Goal: Task Accomplishment & Management: Manage account settings

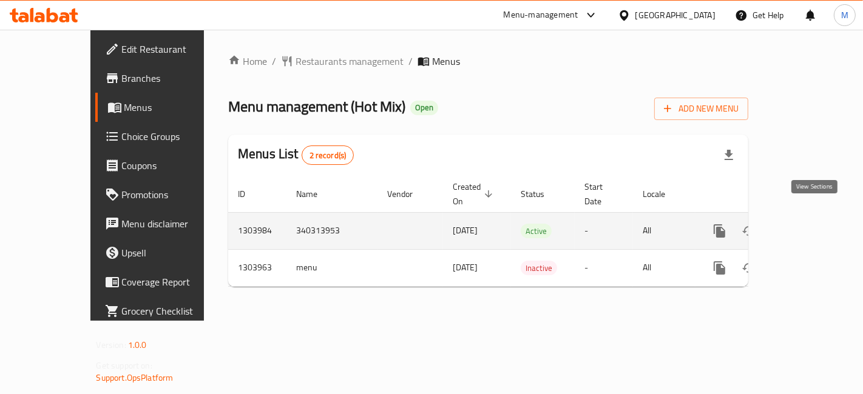
click at [809, 224] on icon "enhanced table" at bounding box center [807, 231] width 15 height 15
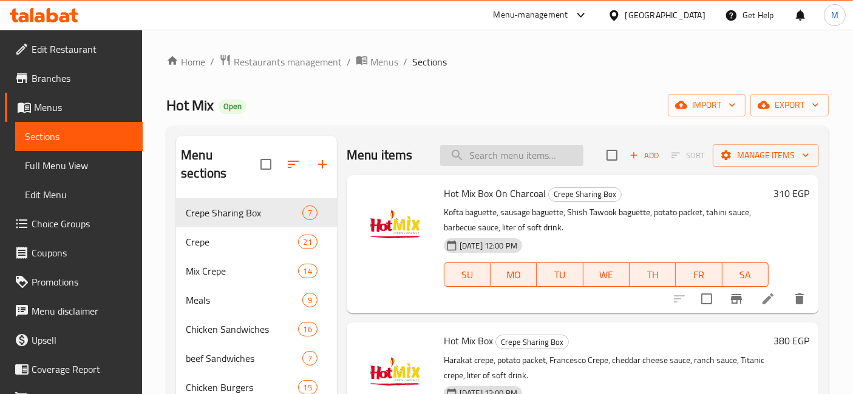
click at [554, 150] on input "search" at bounding box center [511, 155] width 143 height 21
type input "j"
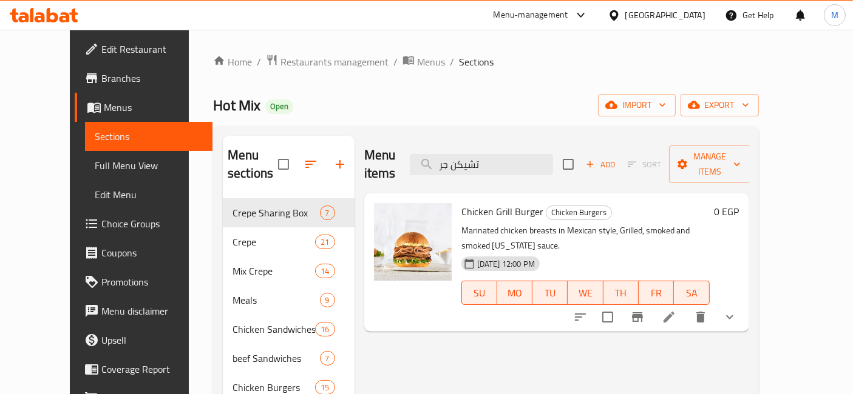
type input "تشيكن جر"
click at [737, 310] on icon "show more" at bounding box center [729, 317] width 15 height 15
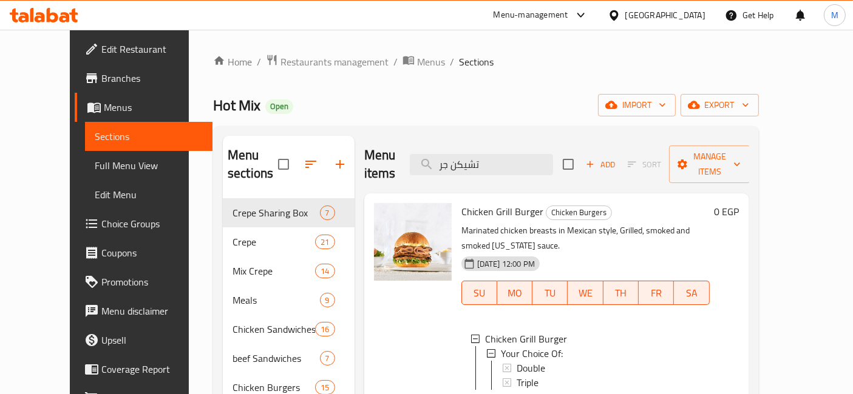
scroll to position [1, 0]
click at [516, 374] on span "Triple" at bounding box center [527, 381] width 22 height 15
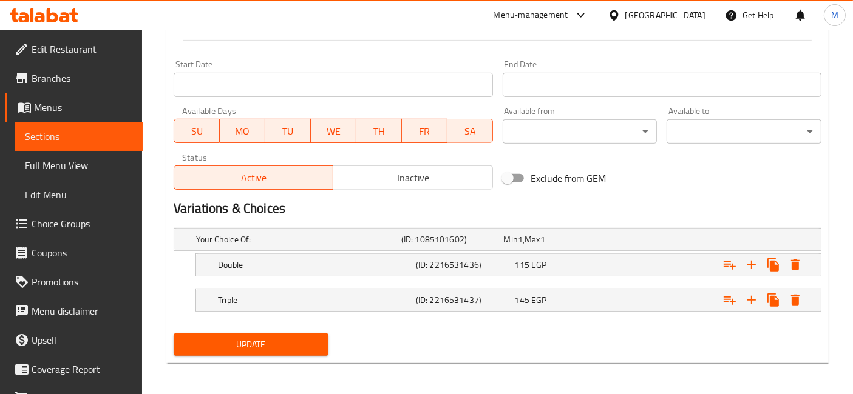
scroll to position [506, 0]
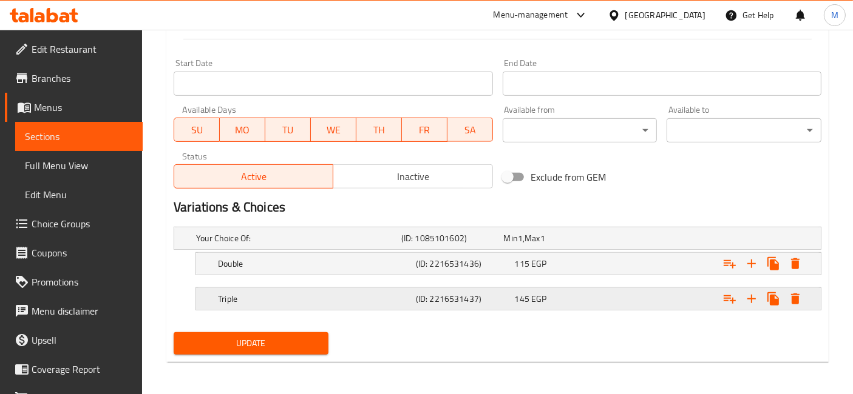
click at [574, 252] on div "Triple (ID: 2216531437) 145 EGP" at bounding box center [501, 238] width 615 height 27
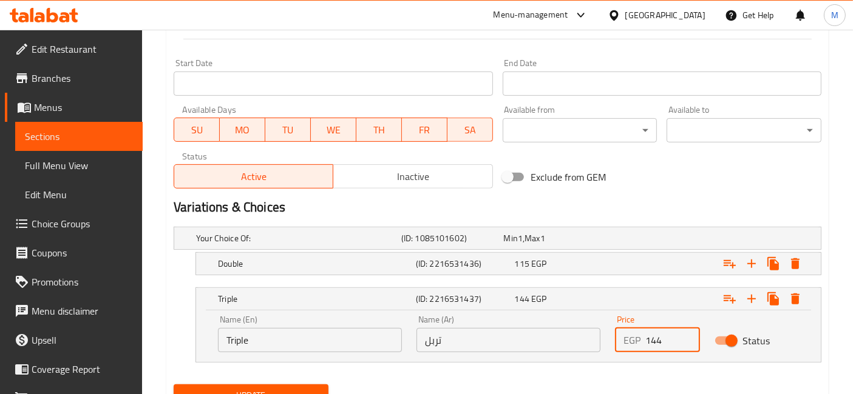
click at [685, 344] on input "144" at bounding box center [672, 340] width 54 height 24
click at [685, 344] on input "143" at bounding box center [672, 340] width 54 height 24
click at [685, 344] on input "142" at bounding box center [672, 340] width 54 height 24
click at [685, 344] on input "141" at bounding box center [672, 340] width 54 height 24
type input "140"
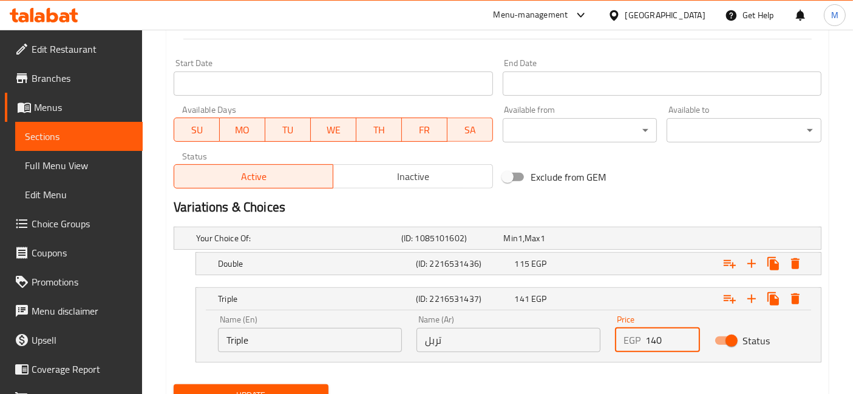
click at [685, 344] on input "140" at bounding box center [672, 340] width 54 height 24
click at [174, 385] on button "Update" at bounding box center [251, 396] width 155 height 22
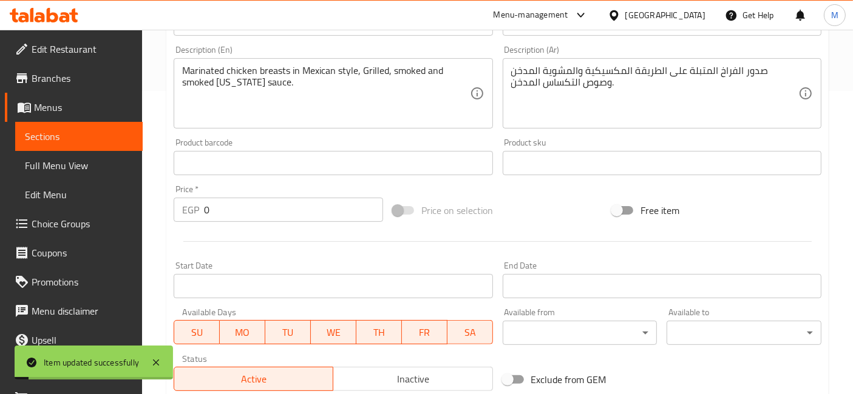
scroll to position [0, 0]
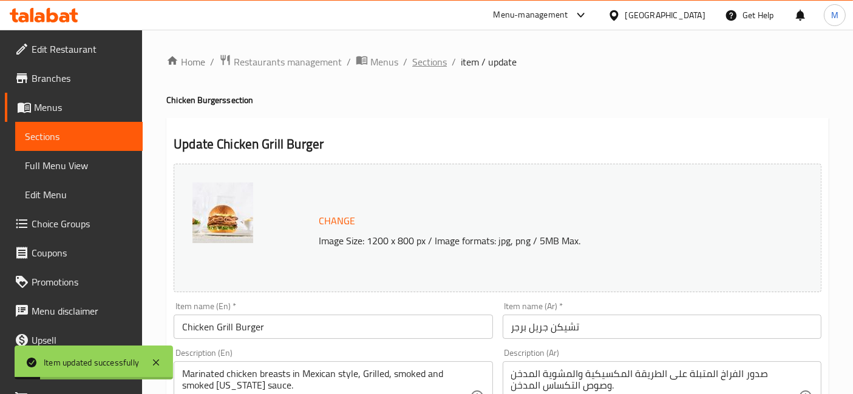
click at [419, 69] on span "Sections" at bounding box center [429, 62] width 35 height 15
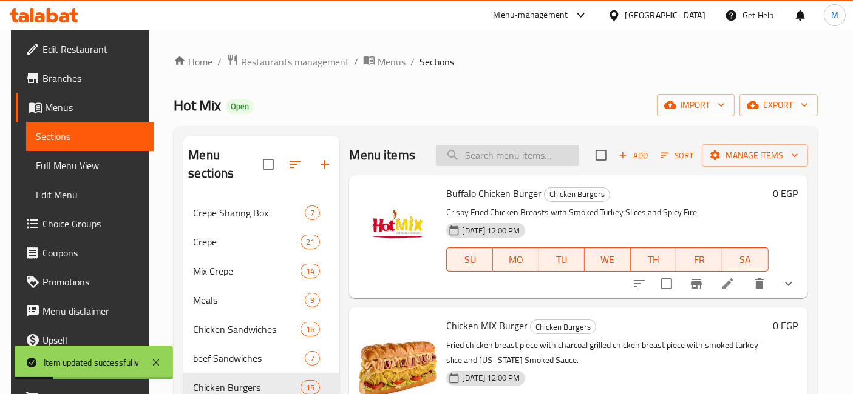
click at [548, 155] on input "search" at bounding box center [507, 155] width 143 height 21
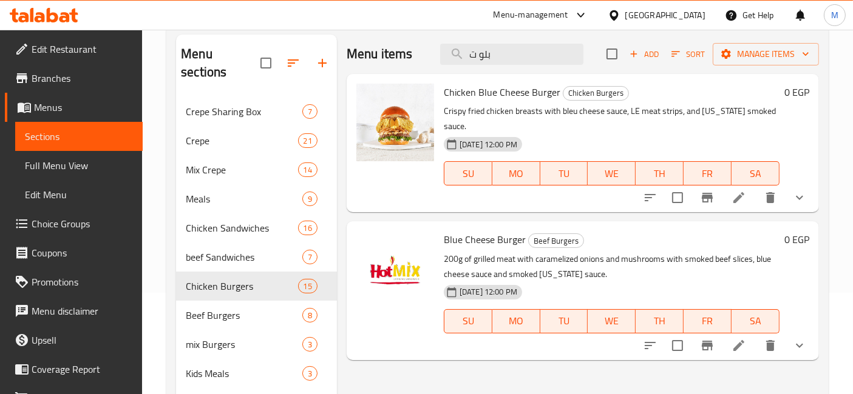
scroll to position [135, 0]
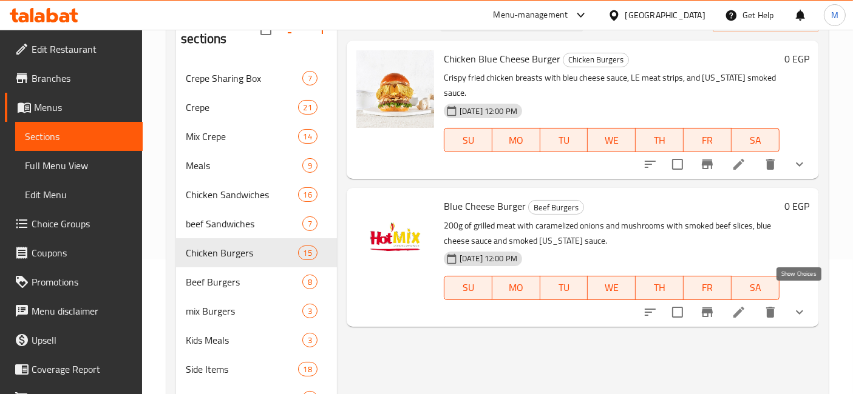
type input "بلو ت"
click at [801, 305] on icon "show more" at bounding box center [799, 312] width 15 height 15
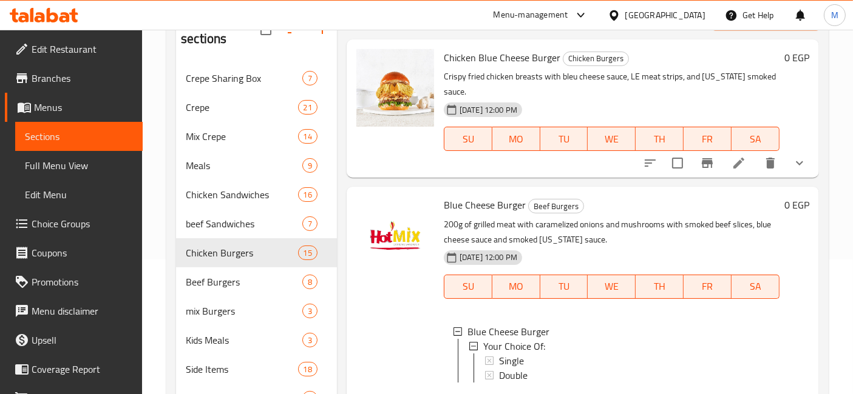
scroll to position [30, 0]
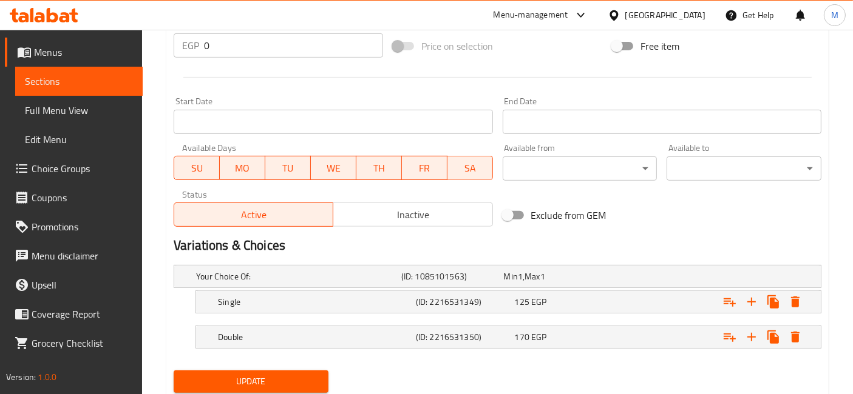
scroll to position [506, 0]
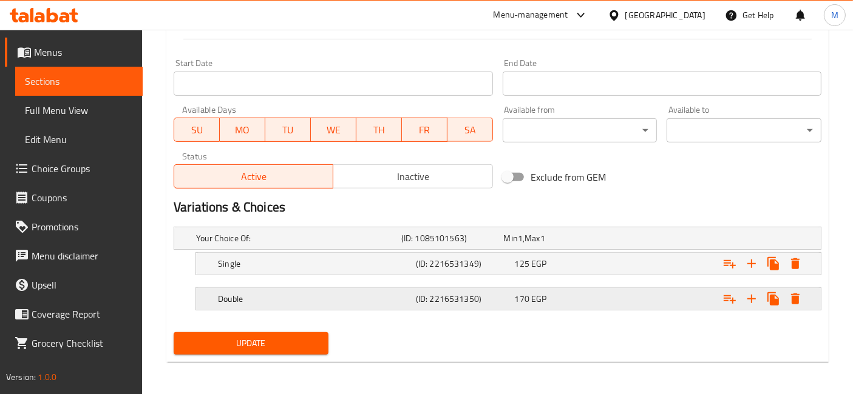
click at [553, 245] on div "170 EGP" at bounding box center [553, 238] width 98 height 12
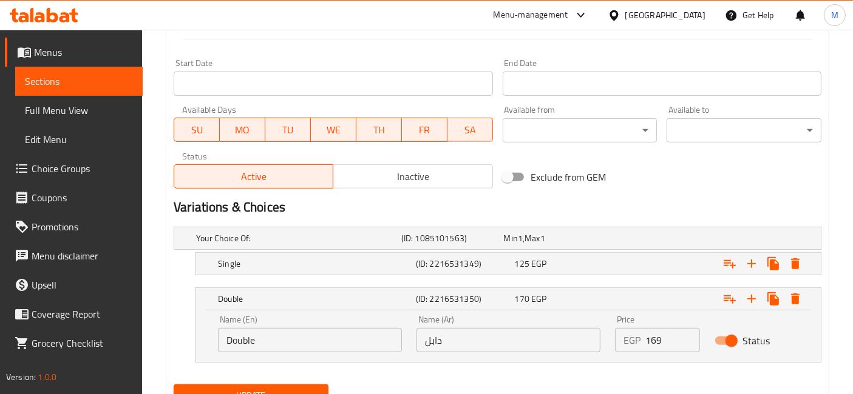
click at [686, 344] on input "169" at bounding box center [672, 340] width 54 height 24
click at [686, 344] on input "168" at bounding box center [672, 340] width 54 height 24
click at [686, 344] on input "167" at bounding box center [672, 340] width 54 height 24
click at [686, 344] on input "166" at bounding box center [672, 340] width 54 height 24
type input "165"
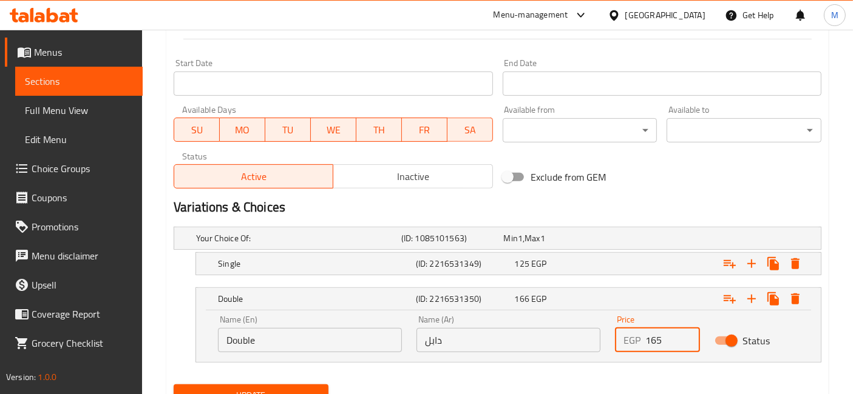
click at [686, 344] on input "165" at bounding box center [672, 340] width 54 height 24
click at [174, 385] on button "Update" at bounding box center [251, 396] width 155 height 22
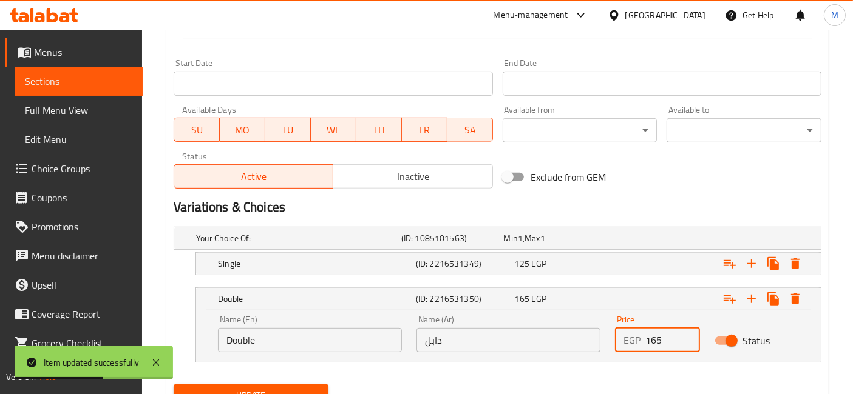
click at [42, 12] on icon at bounding box center [44, 15] width 69 height 15
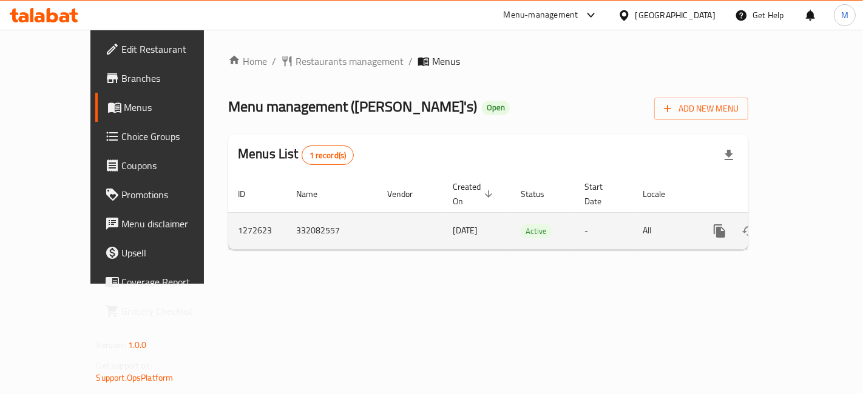
click at [814, 224] on icon "enhanced table" at bounding box center [807, 231] width 15 height 15
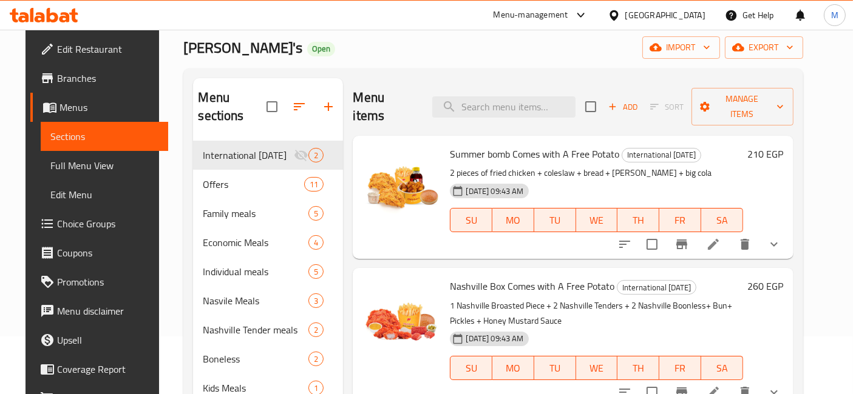
scroll to position [67, 0]
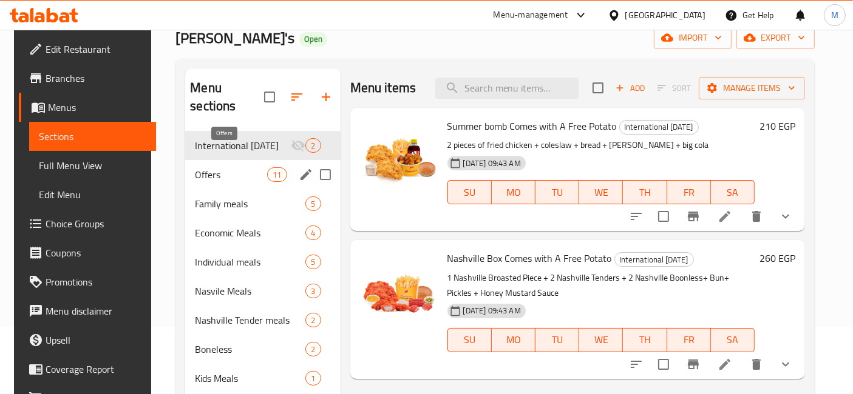
click at [195, 167] on span "Offers" at bounding box center [231, 174] width 72 height 15
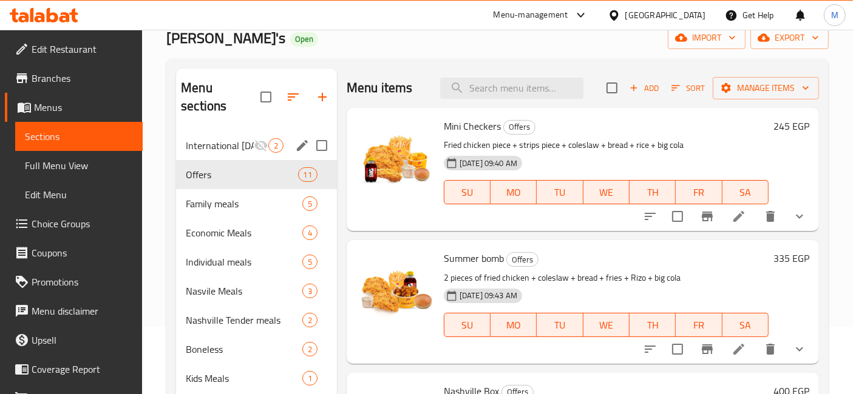
drag, startPoint x: 316, startPoint y: 129, endPoint x: 292, endPoint y: 119, distance: 25.6
click at [316, 133] on input "Menu sections" at bounding box center [321, 145] width 25 height 25
checkbox input "true"
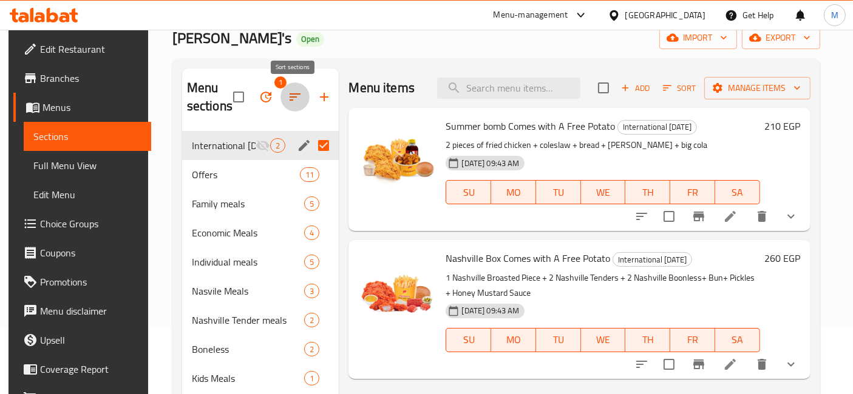
click at [294, 94] on icon "button" at bounding box center [294, 96] width 11 height 7
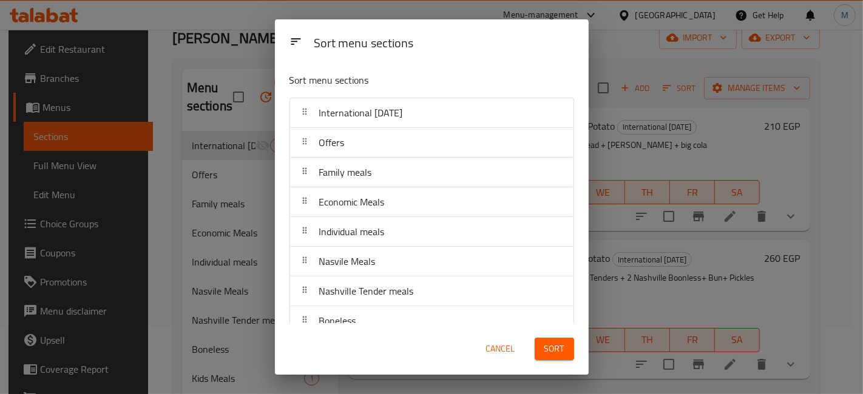
click at [241, 120] on div "Sort menu sections Sort menu sections International [DATE] Offers Family meals …" at bounding box center [431, 197] width 863 height 394
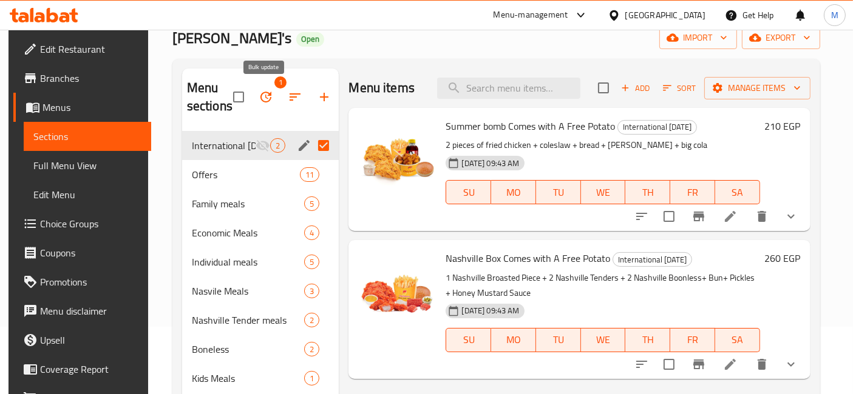
click at [260, 99] on icon "button" at bounding box center [265, 97] width 15 height 15
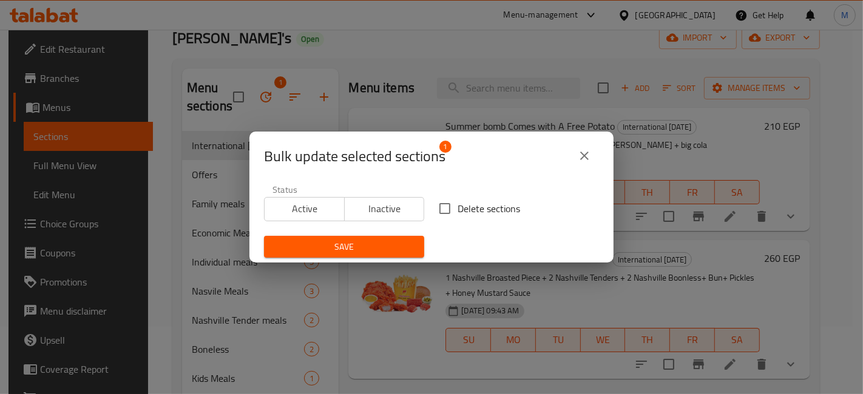
drag, startPoint x: 434, startPoint y: 205, endPoint x: 429, endPoint y: 214, distance: 10.3
click at [434, 205] on input "Delete sections" at bounding box center [444, 208] width 25 height 25
checkbox input "true"
click at [382, 254] on span "Save" at bounding box center [344, 247] width 141 height 15
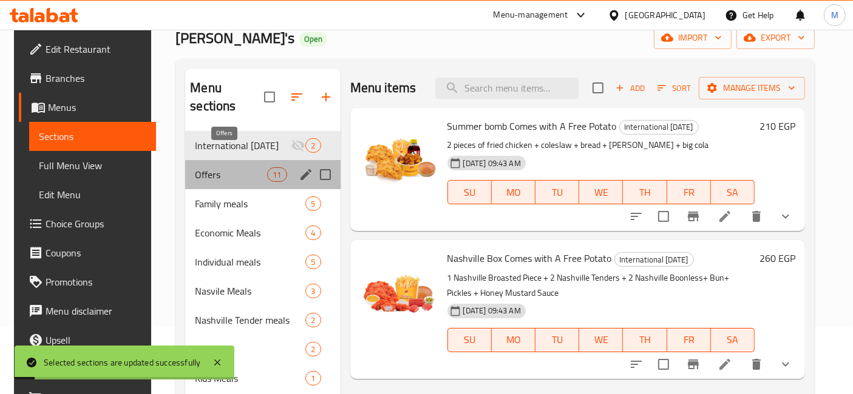
click at [223, 167] on span "Offers" at bounding box center [231, 174] width 72 height 15
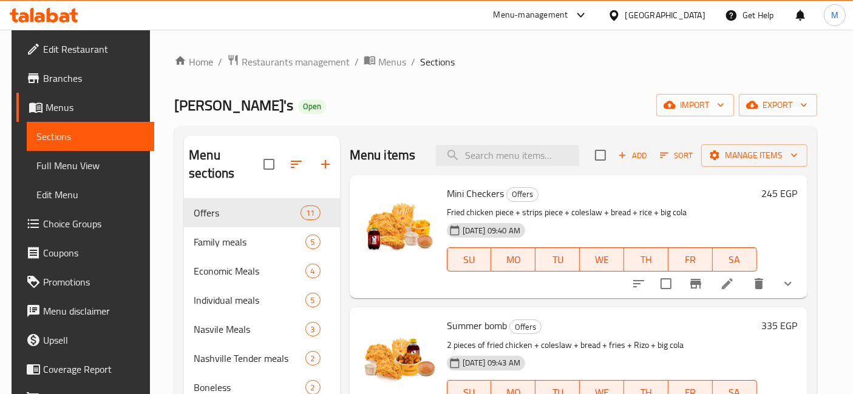
click at [644, 211] on p "Fried chicken piece + strips piece + coleslaw + bread + rice + big cola" at bounding box center [602, 212] width 310 height 15
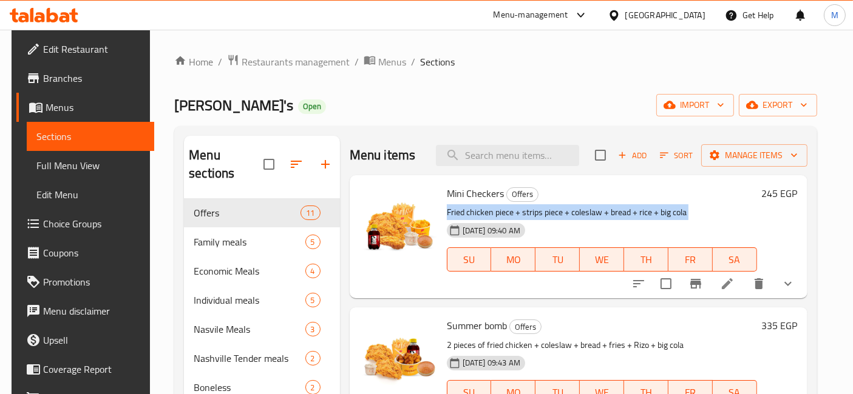
click at [644, 211] on p "Fried chicken piece + strips piece + coleslaw + bread + rice + big cola" at bounding box center [602, 212] width 310 height 15
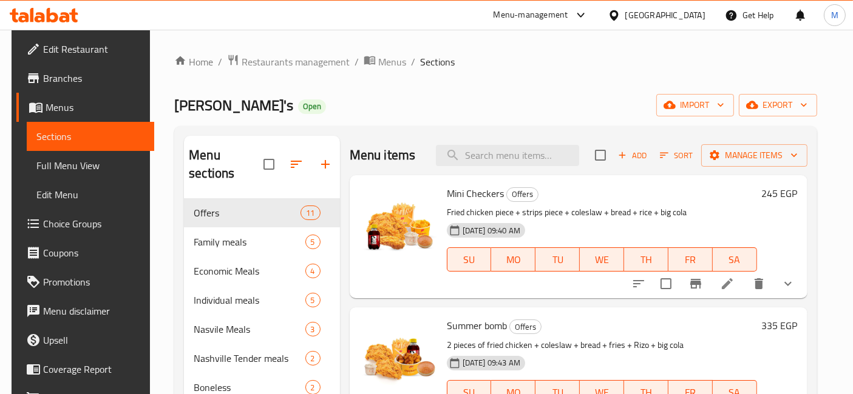
click at [626, 226] on div "[DATE] 09:40 AM SU MO TU WE TH FR SA" at bounding box center [602, 251] width 320 height 66
click at [634, 212] on p "Fried chicken piece + strips piece + coleslaw + bread + rice + big cola" at bounding box center [602, 212] width 310 height 15
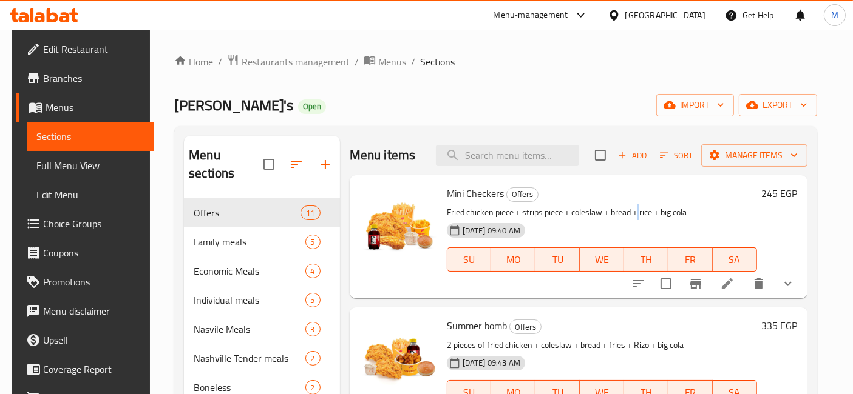
click at [634, 212] on p "Fried chicken piece + strips piece + coleslaw + bread + rice + big cola" at bounding box center [602, 212] width 310 height 15
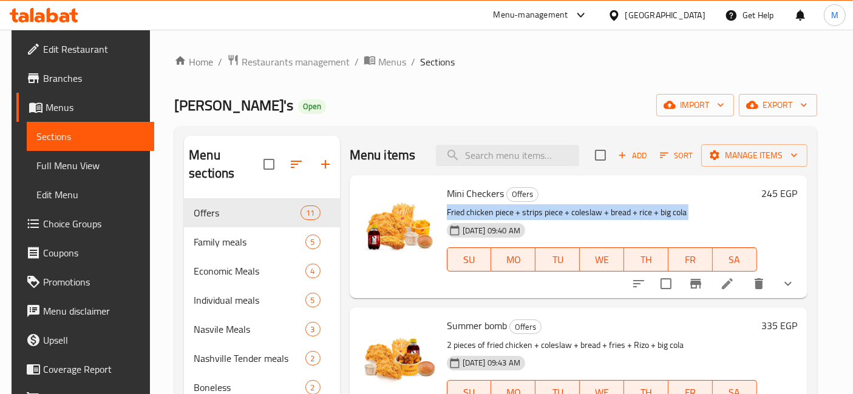
click at [634, 212] on p "Fried chicken piece + strips piece + coleslaw + bread + rice + big cola" at bounding box center [602, 212] width 310 height 15
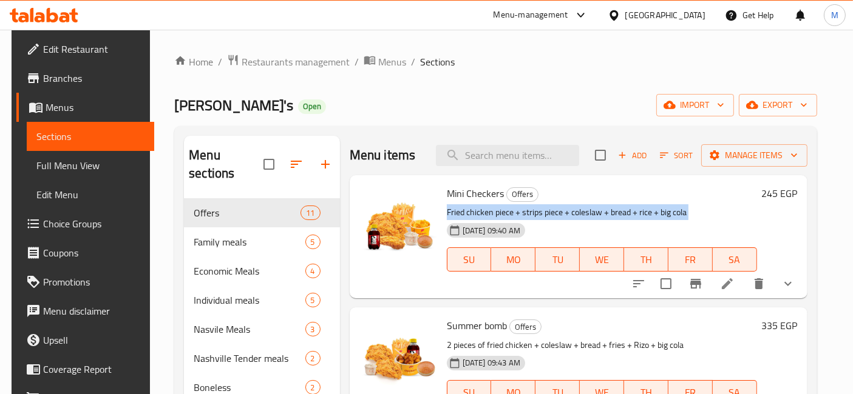
click at [634, 212] on p "Fried chicken piece + strips piece + coleslaw + bread + rice + big cola" at bounding box center [602, 212] width 310 height 15
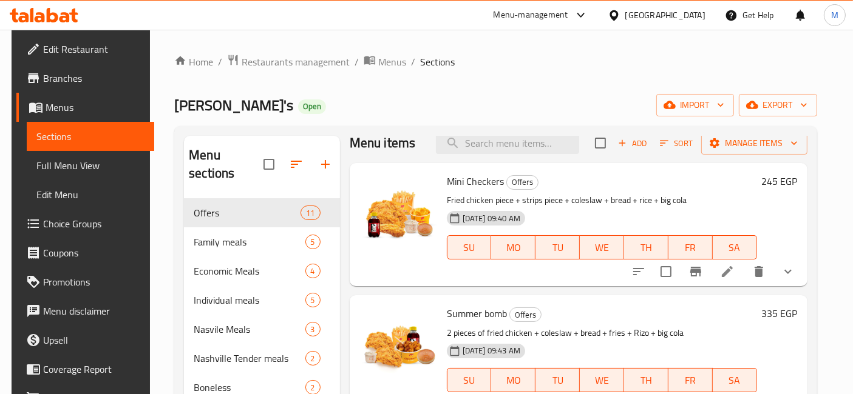
scroll to position [16, 0]
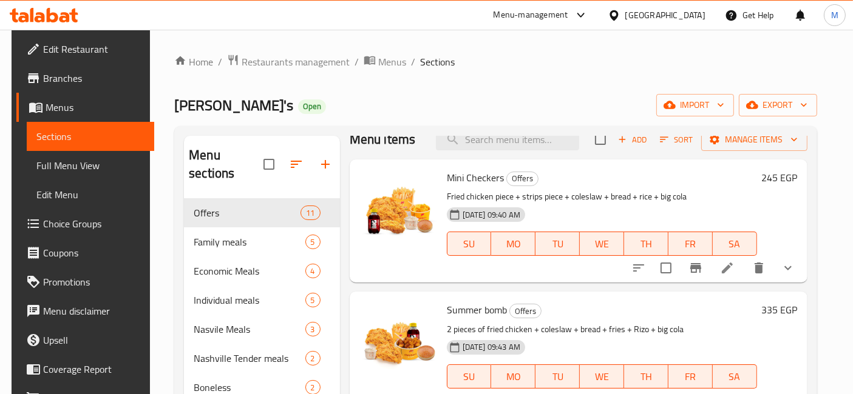
click at [628, 326] on p "2 pieces of fried chicken + coleslaw + bread + fries + Rizo + big cola" at bounding box center [602, 329] width 310 height 15
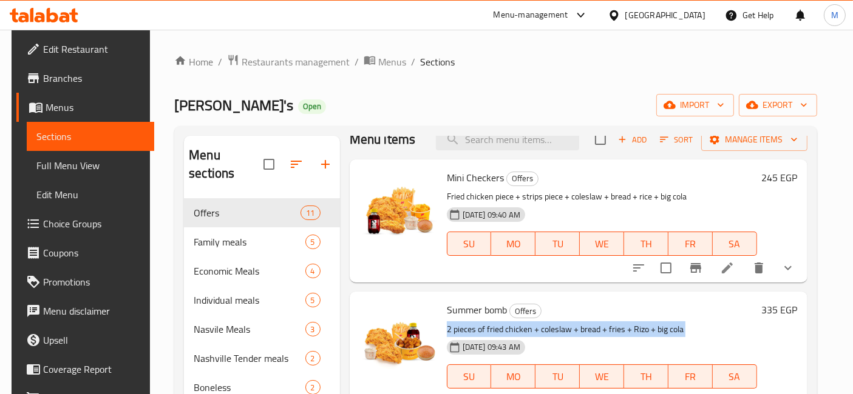
click at [628, 326] on p "2 pieces of fried chicken + coleslaw + bread + fries + Rizo + big cola" at bounding box center [602, 329] width 310 height 15
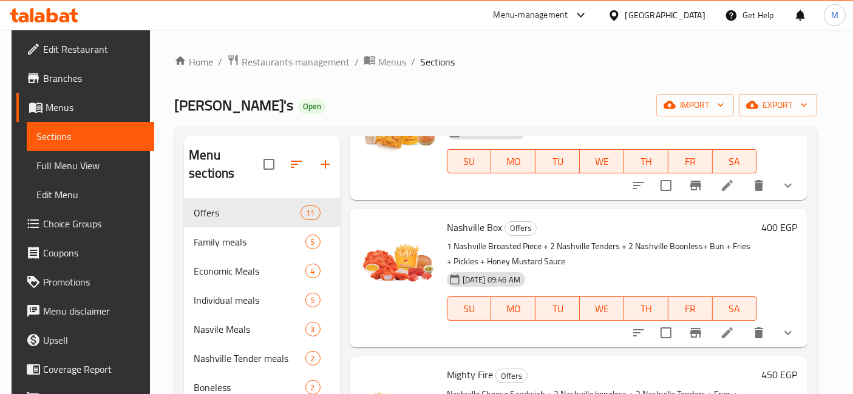
scroll to position [0, 0]
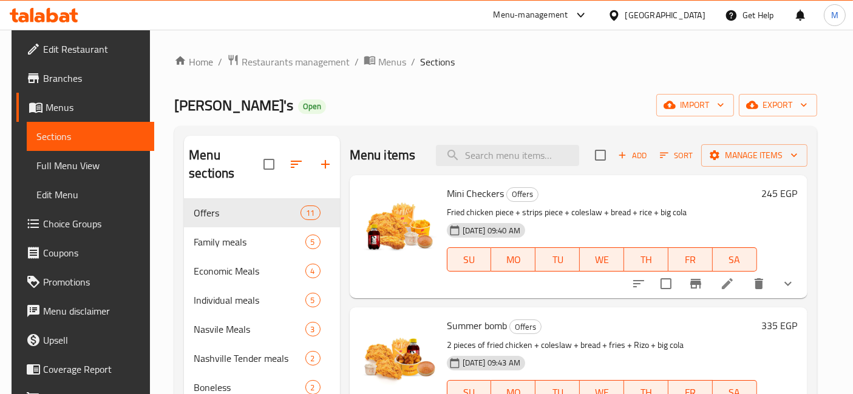
click at [628, 326] on h6 "Summer bomb Offers" at bounding box center [602, 325] width 310 height 17
